Goal: Information Seeking & Learning: Learn about a topic

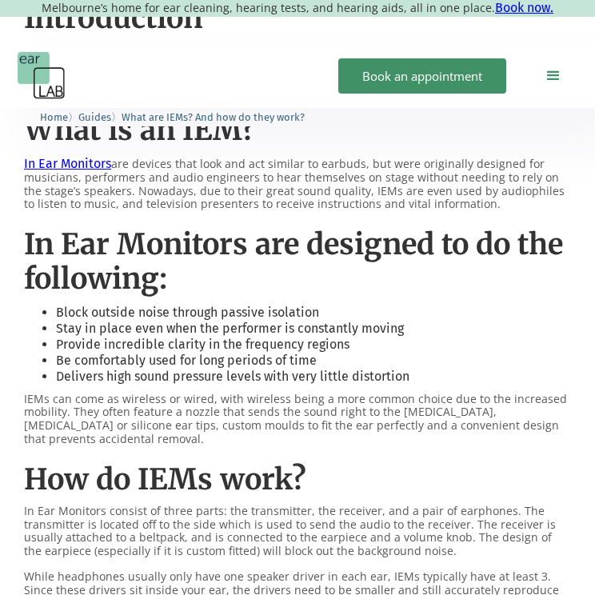
scroll to position [904, 0]
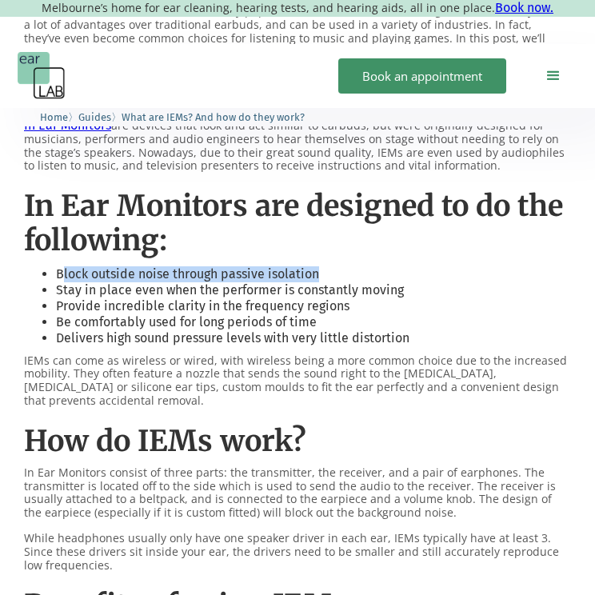
drag, startPoint x: 321, startPoint y: 274, endPoint x: 62, endPoint y: 279, distance: 259.8
click at [62, 279] on li "Block outside noise through passive isolation" at bounding box center [313, 274] width 515 height 16
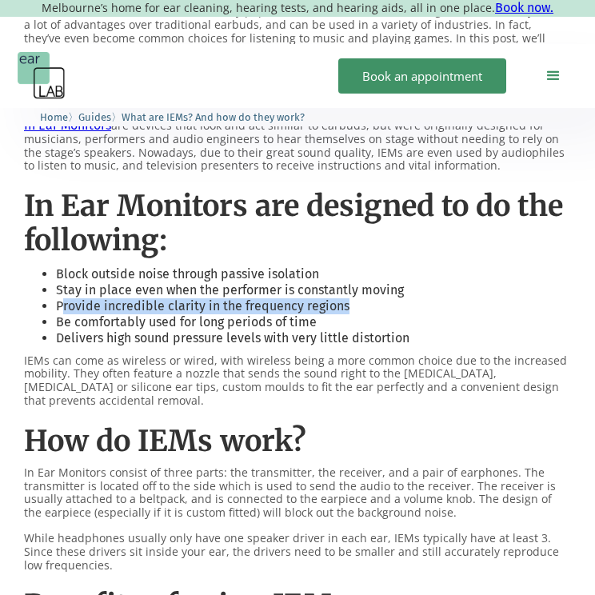
drag, startPoint x: 344, startPoint y: 309, endPoint x: 59, endPoint y: 303, distance: 285.4
click at [59, 303] on li "Provide incredible clarity in the frequency regions" at bounding box center [313, 306] width 515 height 16
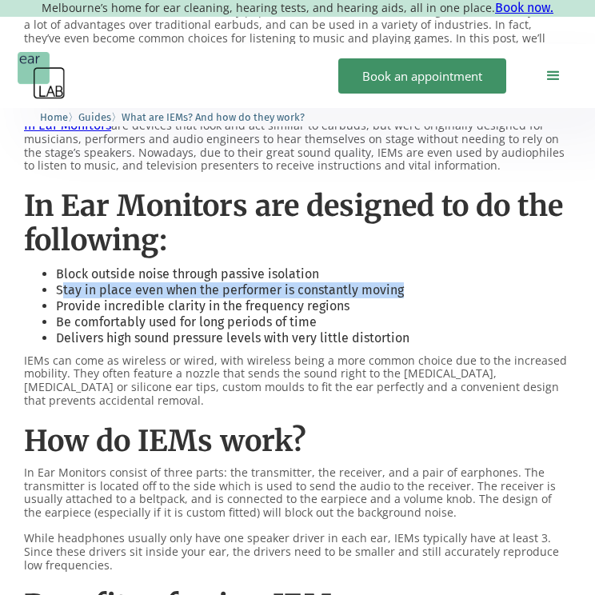
drag, startPoint x: 62, startPoint y: 293, endPoint x: 401, endPoint y: 293, distance: 338.9
click at [401, 293] on li "Stay in place even when the performer is constantly moving" at bounding box center [313, 290] width 515 height 16
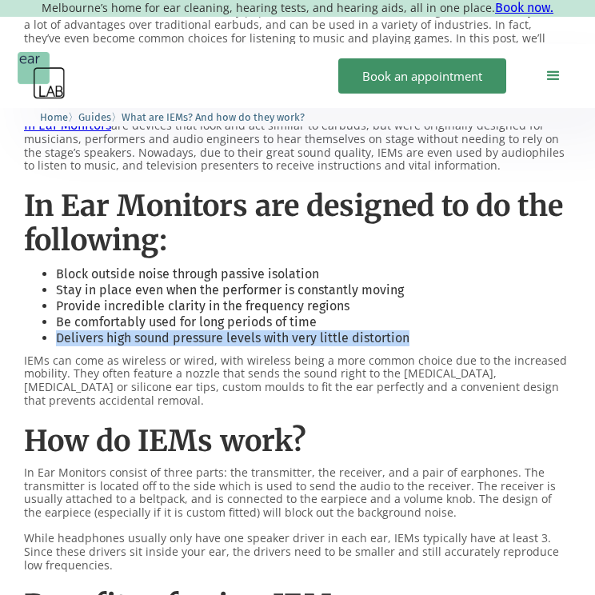
drag, startPoint x: 416, startPoint y: 341, endPoint x: 49, endPoint y: 340, distance: 367.6
click at [56, 340] on li "Delivers high sound pressure levels with very little distortion" at bounding box center [313, 338] width 515 height 16
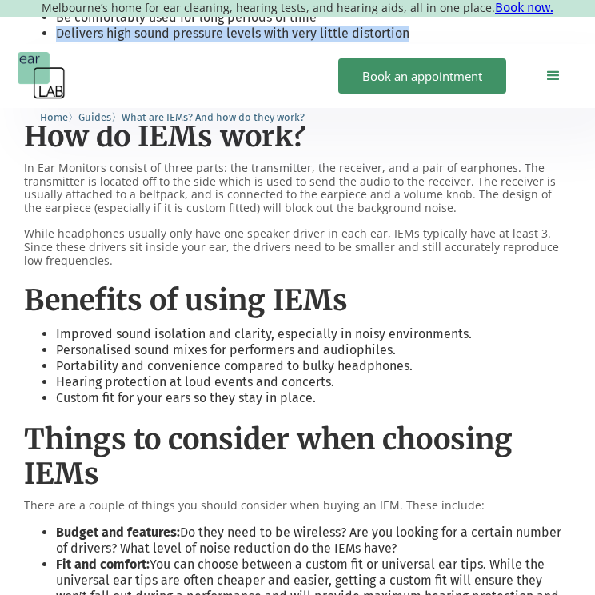
scroll to position [1216, 0]
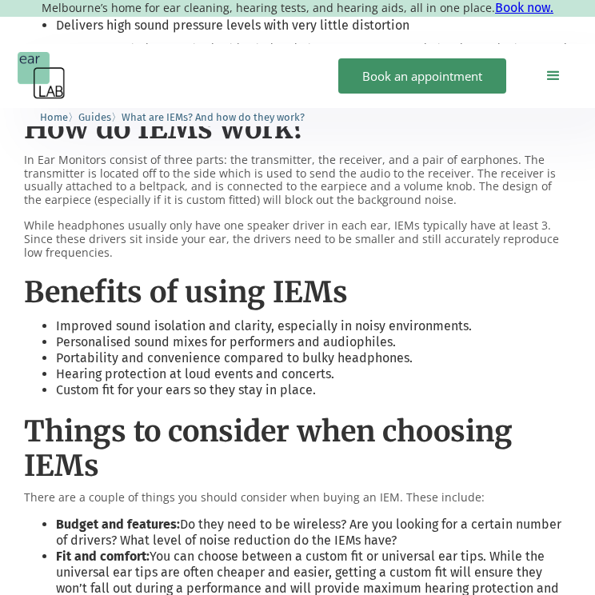
click at [312, 382] on li "Custom fit for your ears so they stay in place." at bounding box center [313, 390] width 515 height 16
click at [333, 384] on li "Custom fit for your ears so they stay in place." at bounding box center [313, 390] width 515 height 16
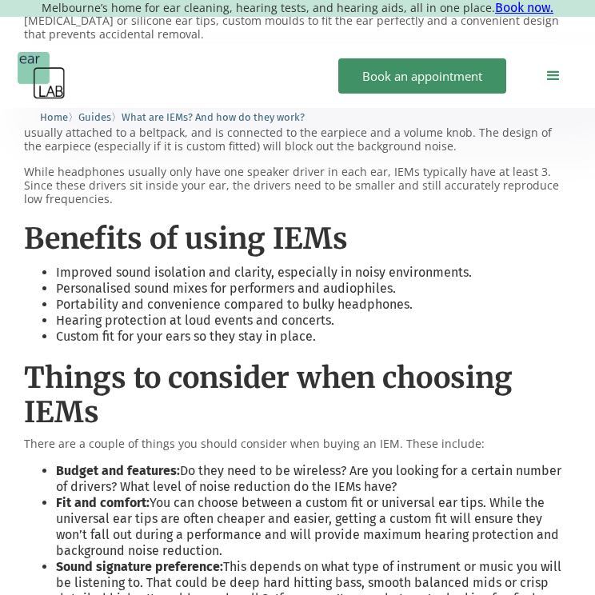
scroll to position [1273, 0]
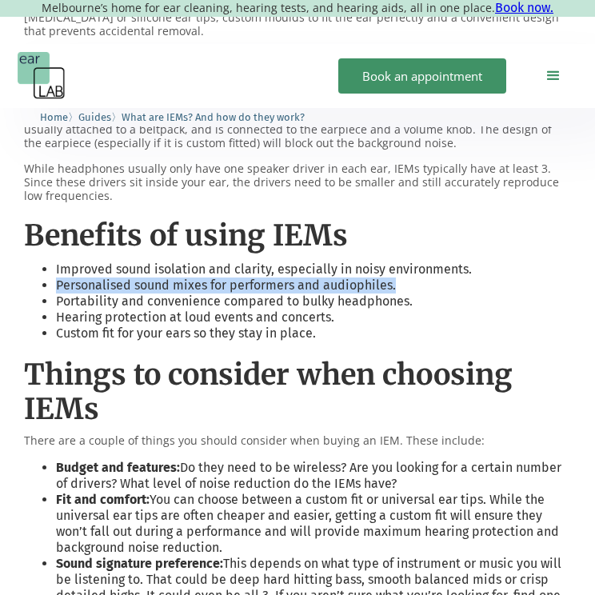
drag, startPoint x: 396, startPoint y: 287, endPoint x: 57, endPoint y: 282, distance: 338.9
click at [57, 282] on li "Personalised sound mixes for performers and audiophiles." at bounding box center [313, 285] width 515 height 16
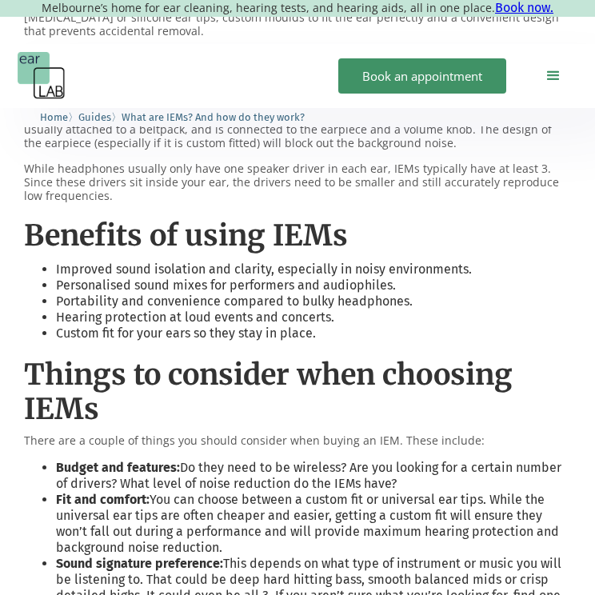
click at [360, 318] on li "Hearing protection at loud events and concerts." at bounding box center [313, 317] width 515 height 16
click at [335, 317] on li "Hearing protection at loud events and concerts." at bounding box center [313, 317] width 515 height 16
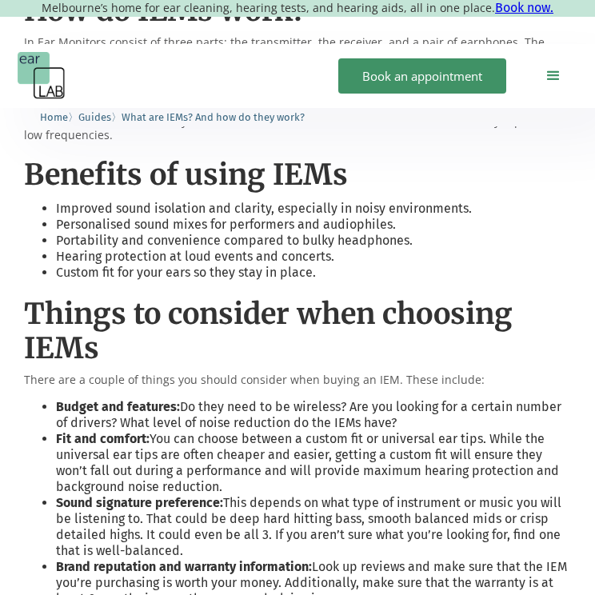
scroll to position [1383, 0]
